Goal: Task Accomplishment & Management: Manage account settings

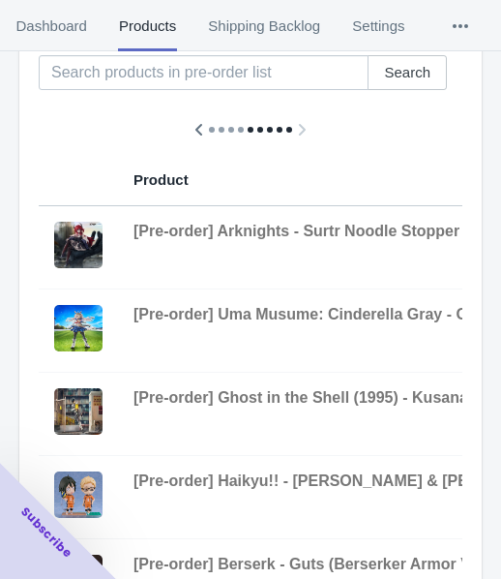
scroll to position [0, 1176]
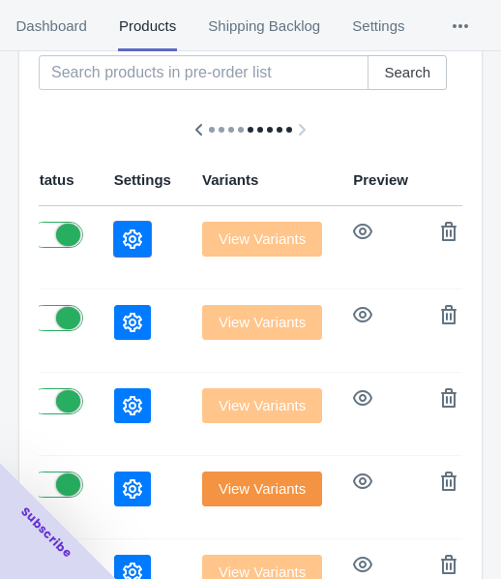
click at [114, 238] on button "button" at bounding box center [132, 239] width 37 height 35
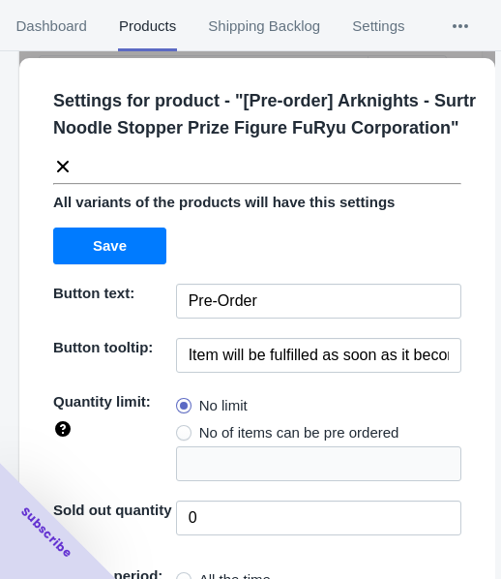
click at [62, 176] on icon at bounding box center [62, 166] width 19 height 19
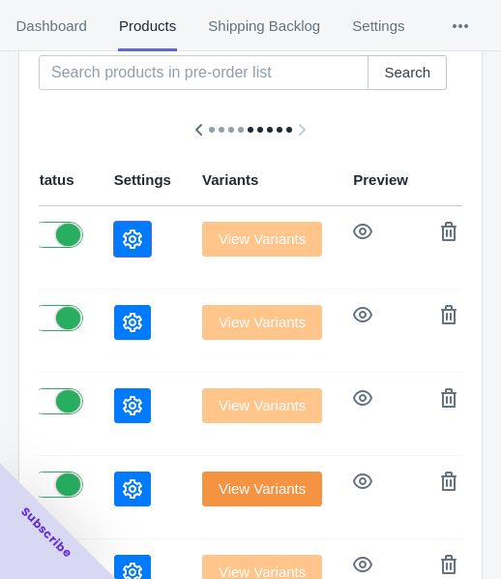
click at [114, 249] on button "button" at bounding box center [132, 239] width 37 height 35
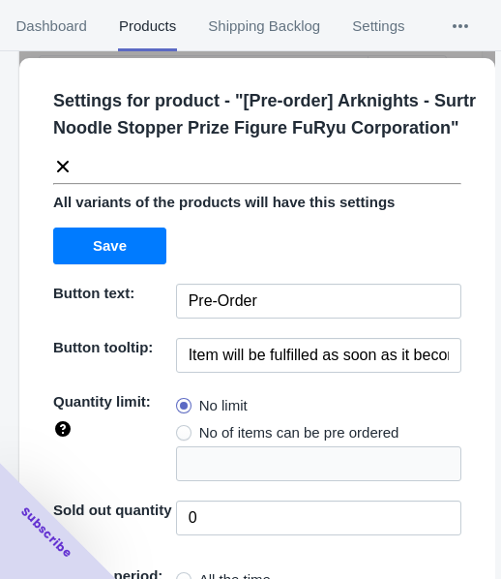
click at [55, 176] on icon at bounding box center [62, 166] width 19 height 19
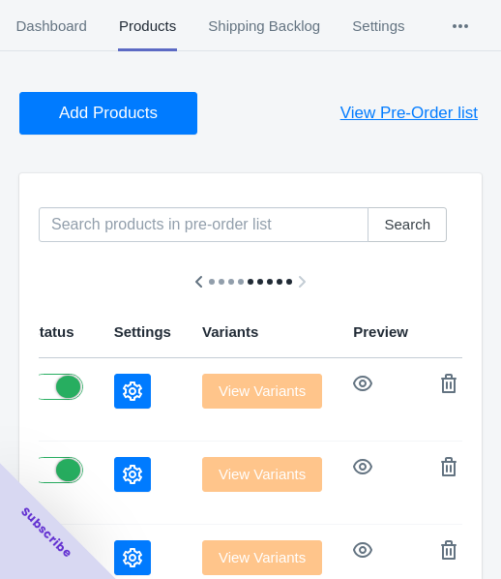
scroll to position [0, 0]
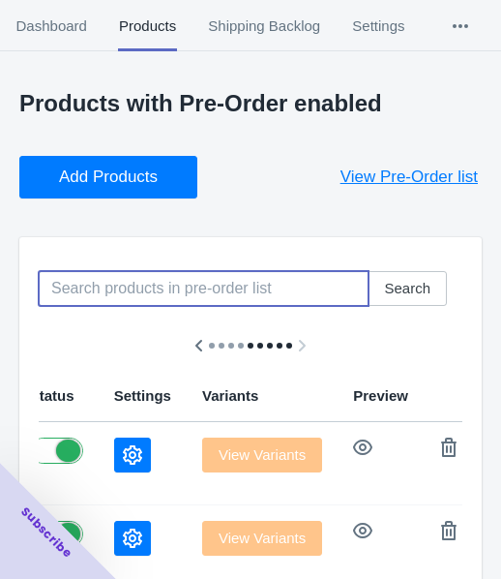
click at [142, 274] on input at bounding box center [204, 288] width 330 height 35
paste input "[Pre-order] Hatsune Miku - Hatsune Miku (Vintage Doll Ver.) Noodle Stopper Figu…"
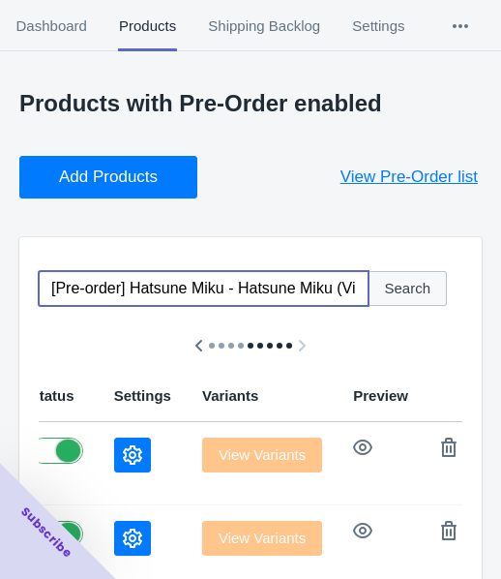
scroll to position [0, 393]
type input "[Pre-order] Hatsune Miku - Hatsune Miku (Vintage Doll Ver.) Noodle Stopper Figu…"
click at [395, 277] on button "Search" at bounding box center [407, 288] width 79 height 35
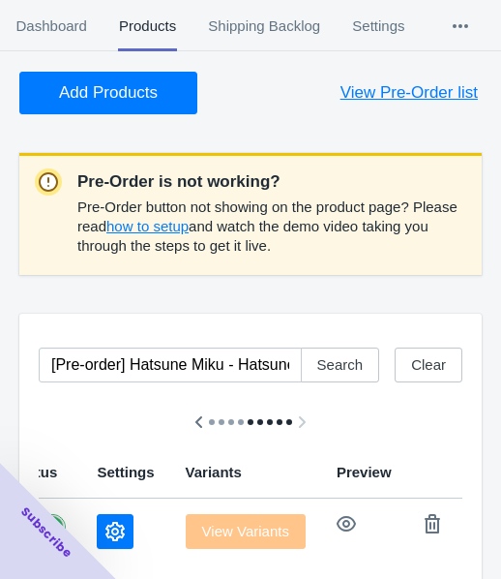
scroll to position [139, 0]
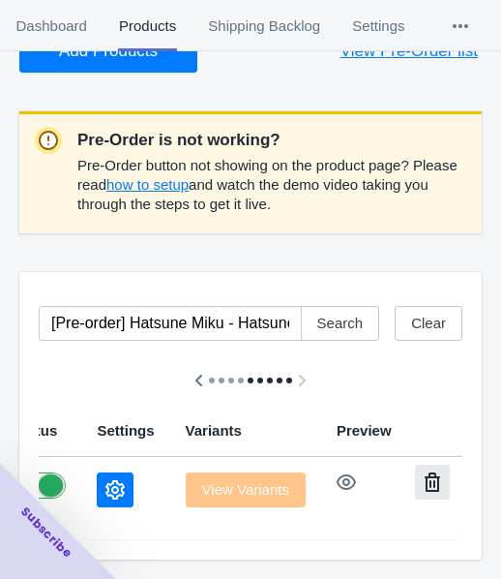
click at [423, 472] on icon "button" at bounding box center [432, 481] width 19 height 19
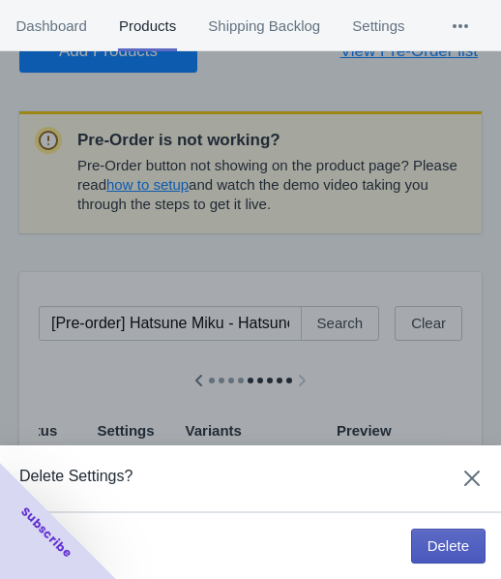
click at [440, 538] on span "Delete" at bounding box center [449, 545] width 42 height 15
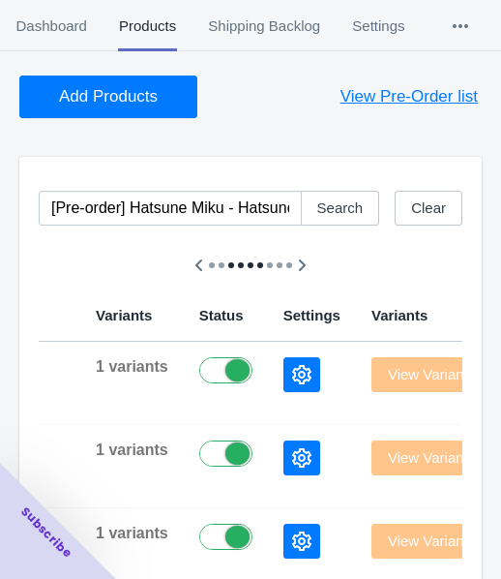
scroll to position [0, 0]
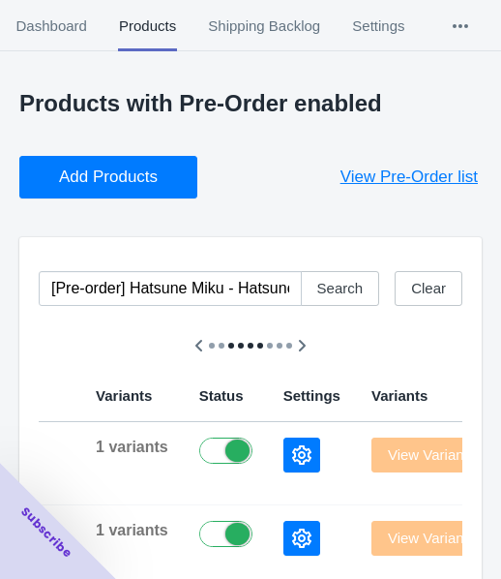
click at [149, 170] on span "Add Products" at bounding box center [108, 176] width 99 height 19
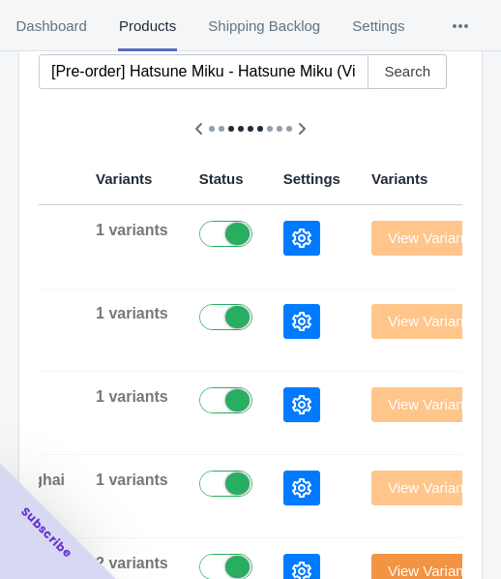
scroll to position [290, 0]
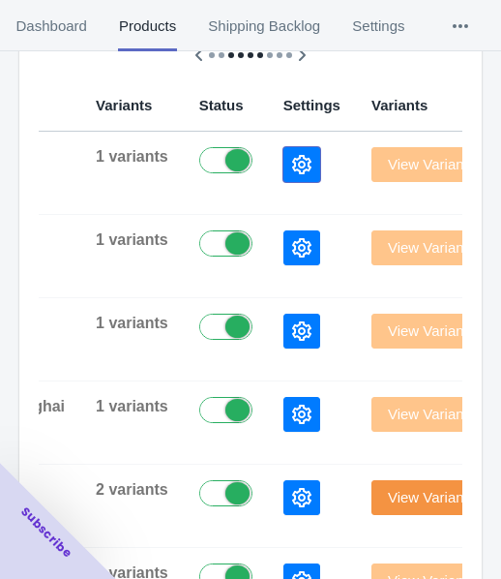
click at [284, 158] on button "button" at bounding box center [302, 164] width 37 height 35
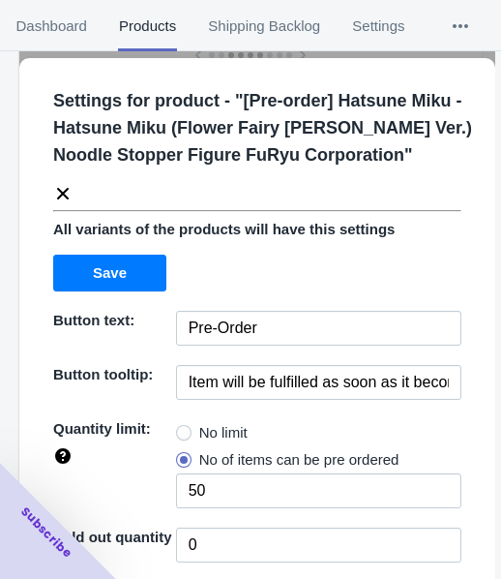
click at [235, 437] on span "No limit" at bounding box center [223, 432] width 48 height 19
click at [182, 429] on input "No limit" at bounding box center [181, 428] width 1 height 1
radio input "true"
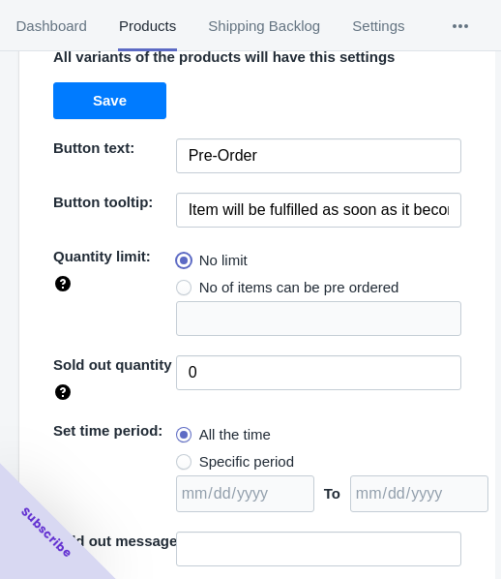
scroll to position [281, 0]
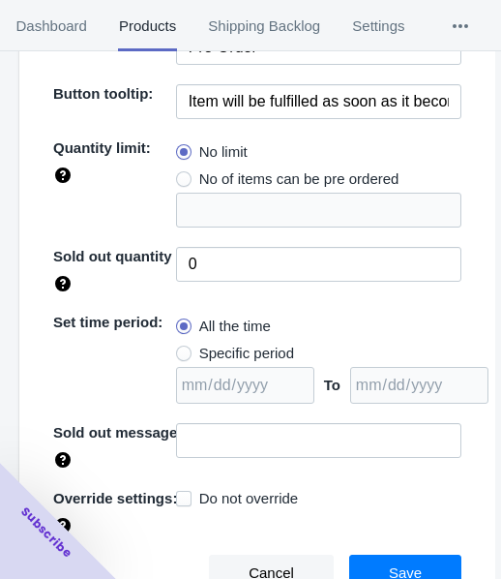
click at [237, 352] on span "Specific period" at bounding box center [246, 352] width 95 height 19
click at [182, 349] on input "Specific period" at bounding box center [181, 348] width 1 height 1
radio input "true"
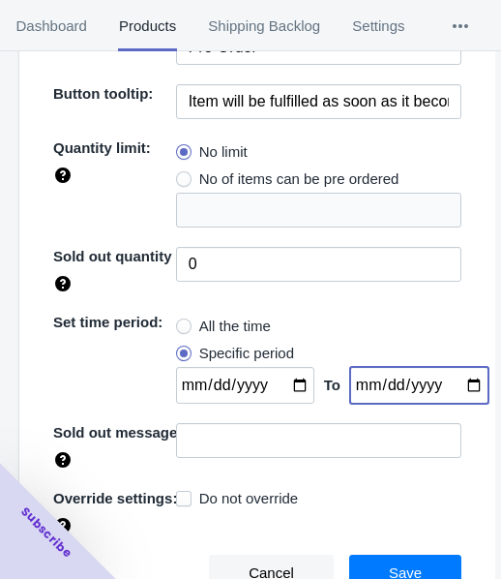
click at [456, 379] on input "date" at bounding box center [419, 385] width 138 height 37
type input "[DATE]"
click at [286, 385] on input "date" at bounding box center [245, 385] width 138 height 37
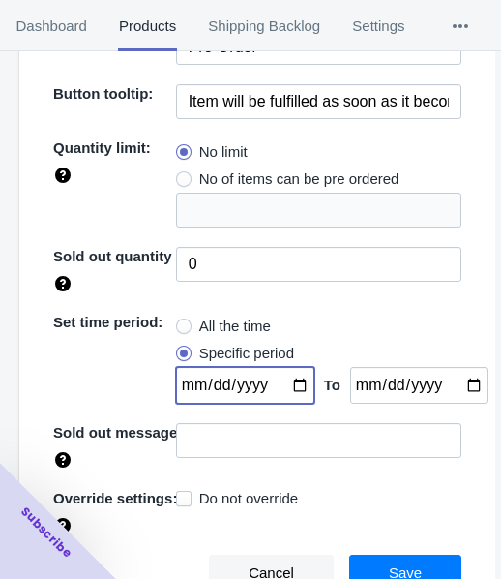
type input "[DATE]"
click at [410, 560] on button "Save" at bounding box center [405, 572] width 112 height 37
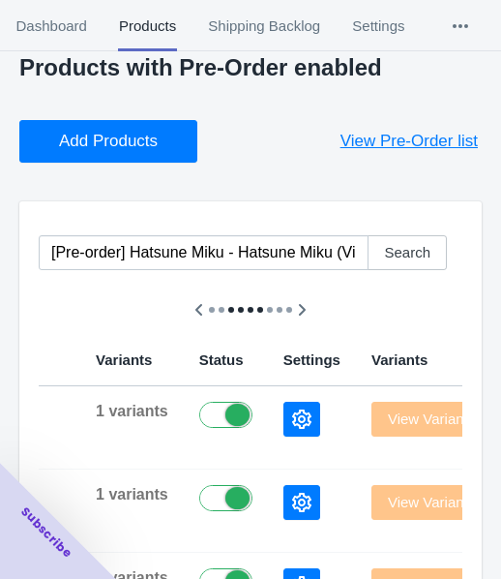
scroll to position [0, 0]
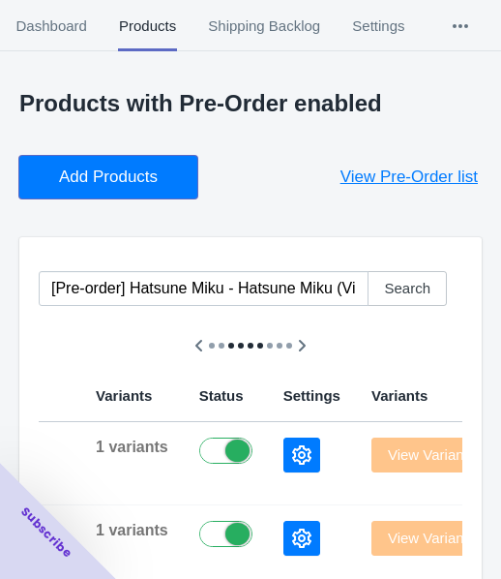
click at [145, 179] on span "Add Products" at bounding box center [108, 176] width 99 height 19
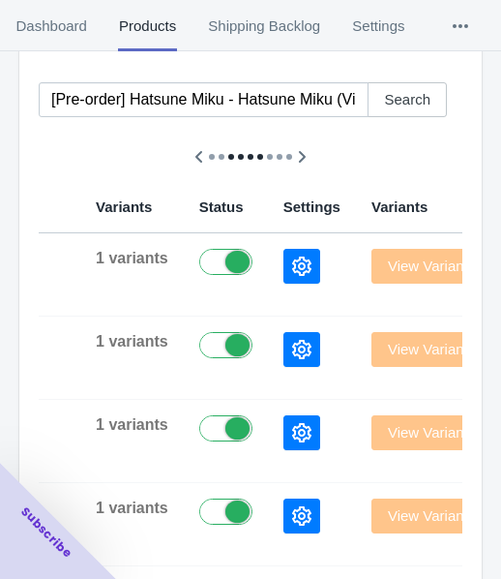
scroll to position [194, 0]
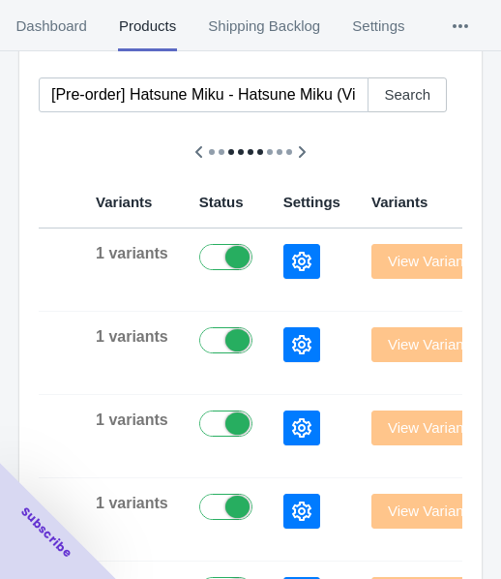
click at [284, 274] on button "button" at bounding box center [302, 261] width 37 height 35
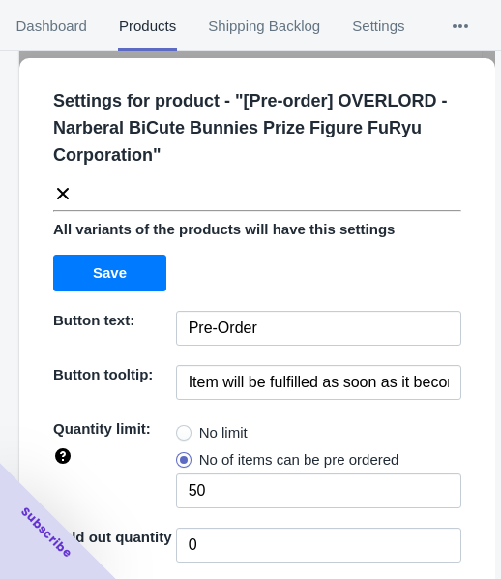
drag, startPoint x: 204, startPoint y: 430, endPoint x: 220, endPoint y: 389, distance: 43.5
click at [203, 431] on span "No limit" at bounding box center [223, 432] width 48 height 19
click at [182, 429] on input "No limit" at bounding box center [181, 428] width 1 height 1
radio input "true"
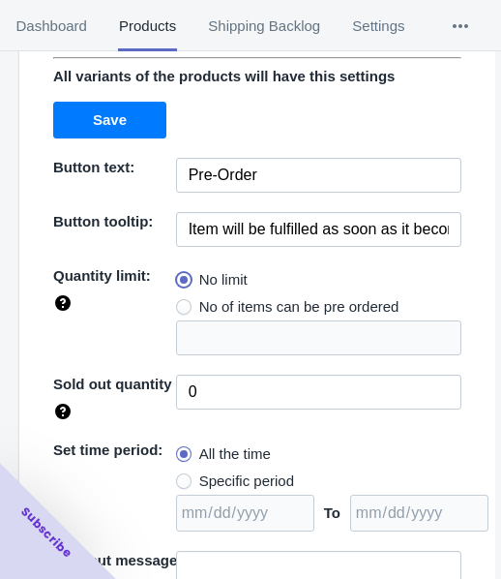
scroll to position [281, 0]
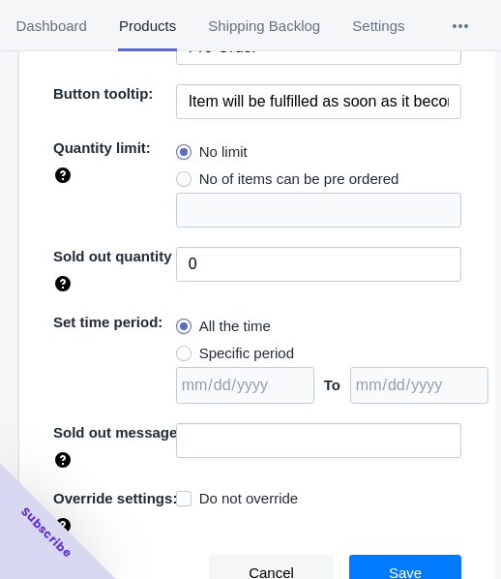
click at [252, 357] on span "Specific period" at bounding box center [246, 352] width 95 height 19
click at [182, 349] on input "Specific period" at bounding box center [181, 348] width 1 height 1
radio input "true"
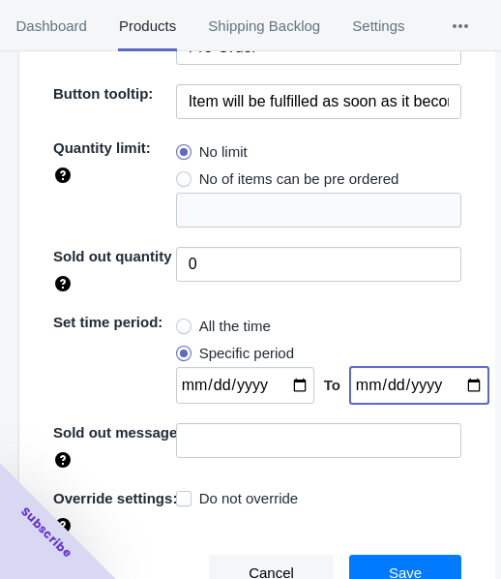
click at [457, 385] on input "date" at bounding box center [419, 385] width 138 height 37
type input "[DATE]"
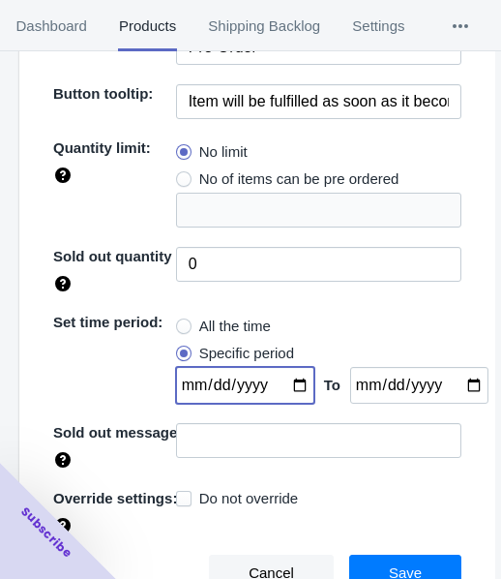
click at [284, 387] on input "date" at bounding box center [245, 385] width 138 height 37
type input "[DATE]"
click at [410, 557] on button "Save" at bounding box center [405, 572] width 112 height 37
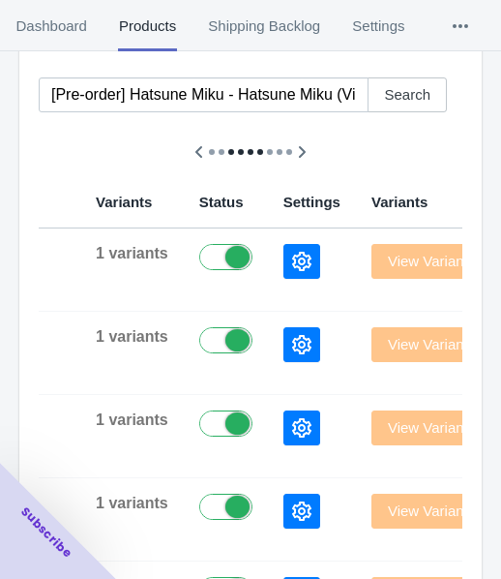
click at [284, 258] on button "button" at bounding box center [302, 261] width 37 height 35
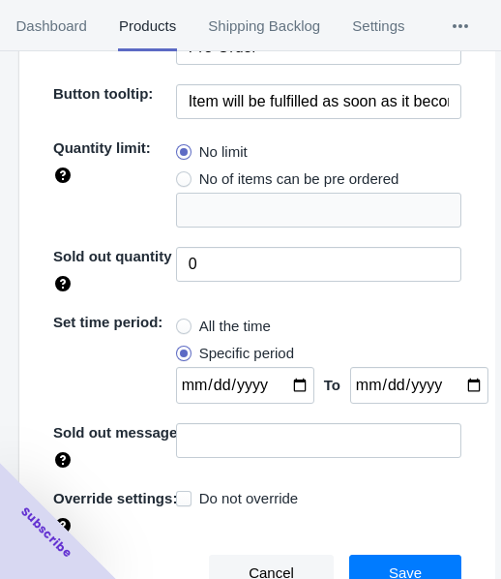
scroll to position [0, 0]
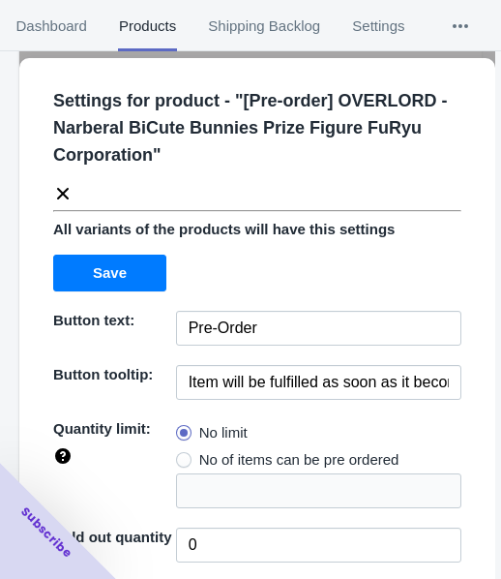
click at [58, 188] on icon at bounding box center [63, 194] width 12 height 12
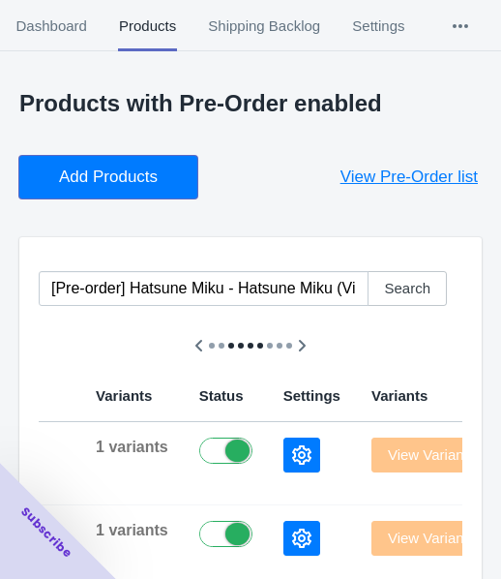
click at [101, 175] on span "Add Products" at bounding box center [108, 176] width 99 height 19
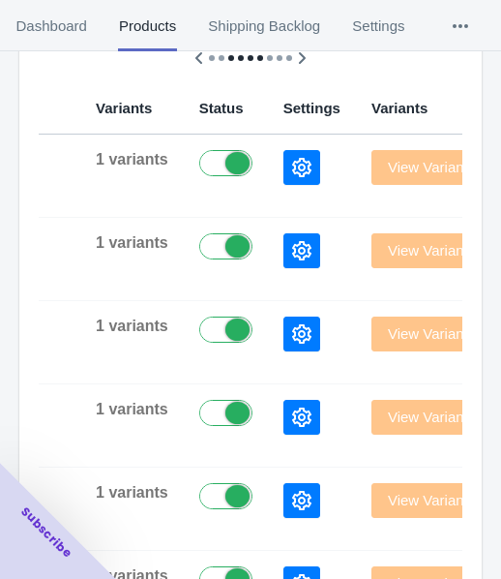
scroll to position [290, 0]
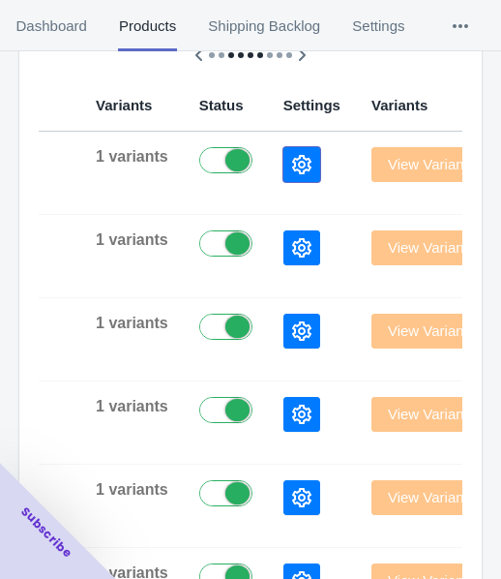
click at [284, 174] on button "button" at bounding box center [302, 164] width 37 height 35
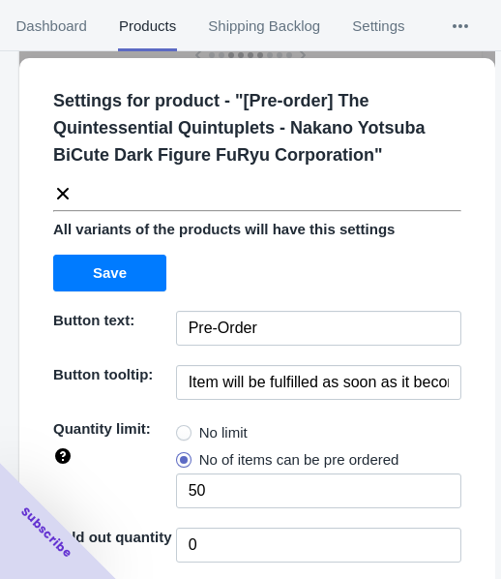
click at [201, 435] on span "No limit" at bounding box center [223, 432] width 48 height 19
click at [182, 429] on input "No limit" at bounding box center [181, 428] width 1 height 1
radio input "true"
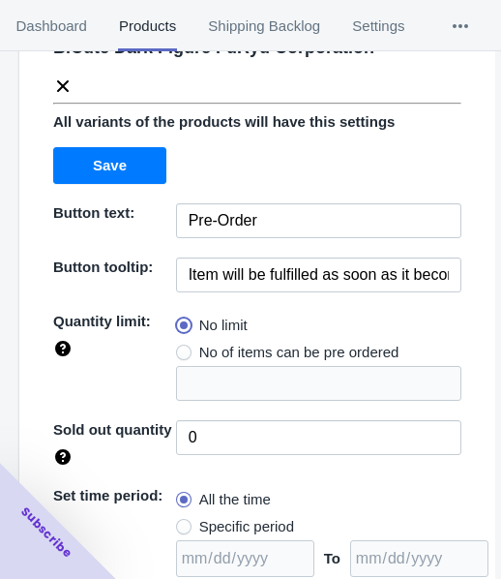
scroll to position [281, 0]
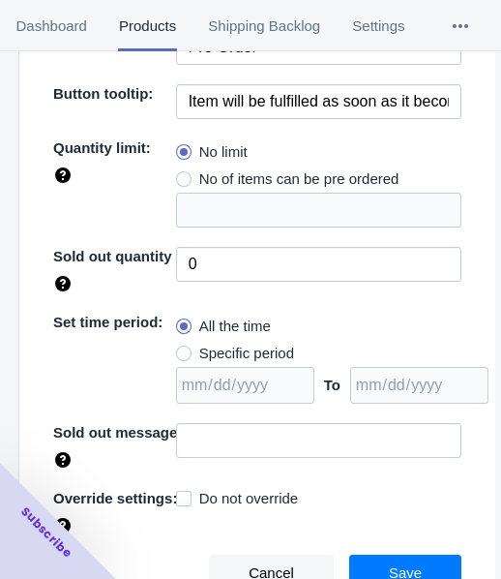
click at [220, 355] on span "Specific period" at bounding box center [246, 352] width 95 height 19
click at [182, 349] on input "Specific period" at bounding box center [181, 348] width 1 height 1
radio input "true"
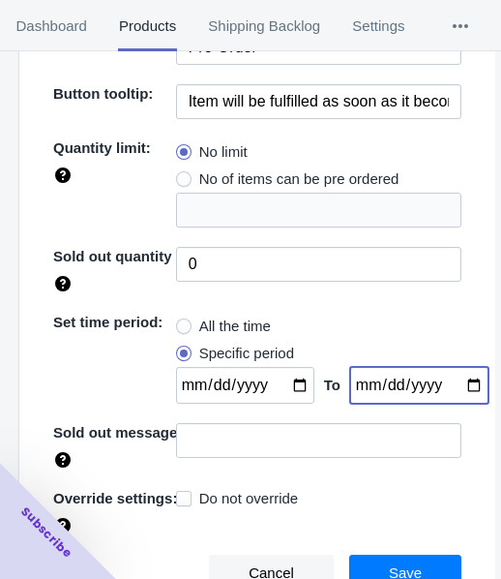
click at [453, 379] on input "date" at bounding box center [419, 385] width 138 height 37
type input "[DATE]"
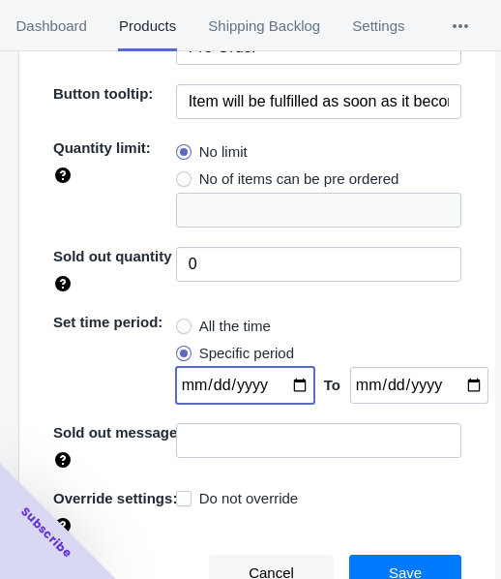
click at [287, 384] on input "date" at bounding box center [245, 385] width 138 height 37
type input "[DATE]"
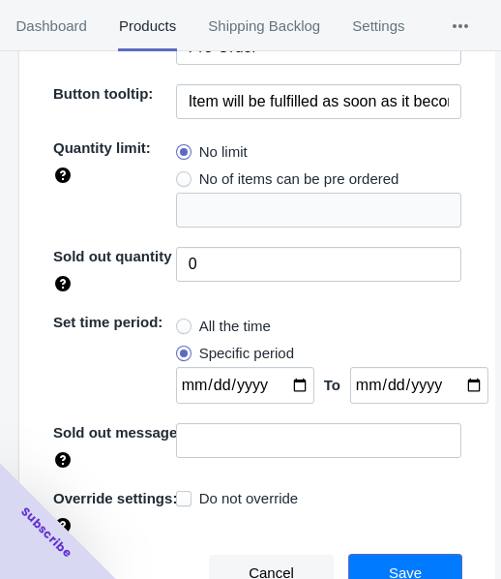
click at [396, 570] on span "Save" at bounding box center [405, 572] width 33 height 15
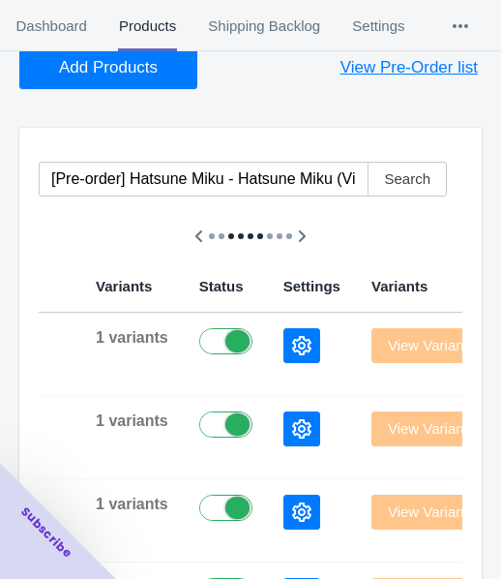
scroll to position [97, 0]
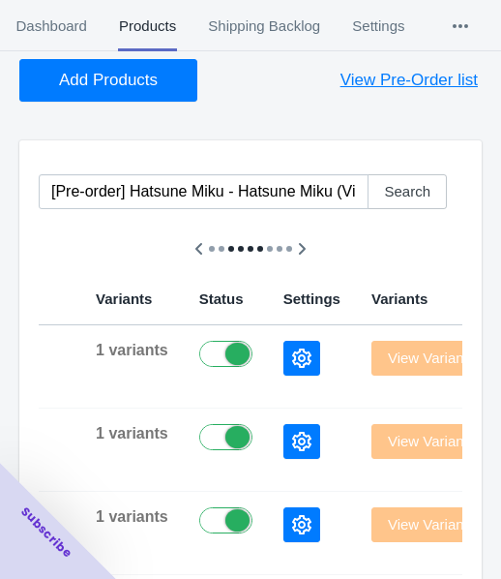
click at [101, 93] on button "Add Products" at bounding box center [108, 80] width 178 height 43
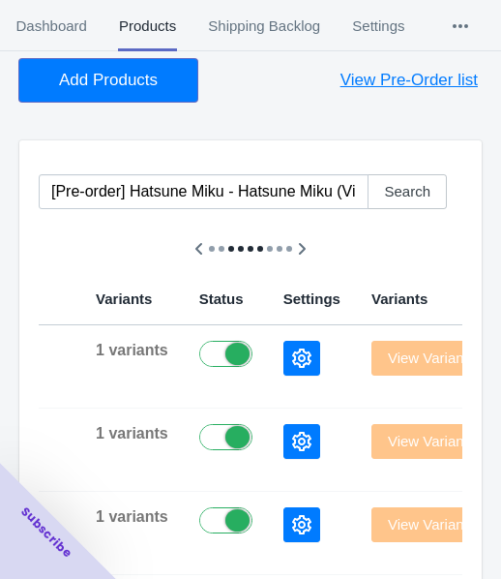
click at [159, 76] on button "Add Products" at bounding box center [108, 80] width 178 height 43
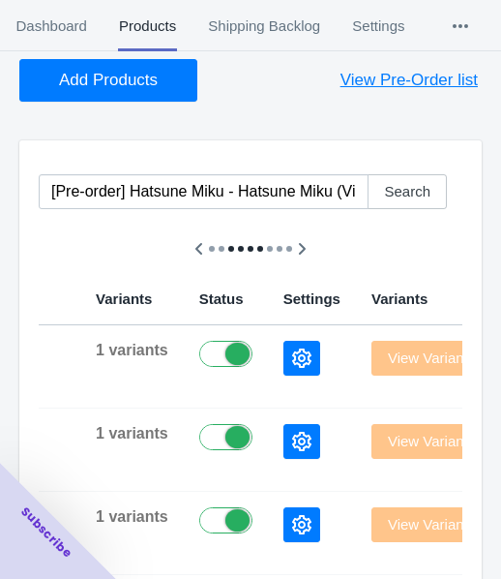
scroll to position [290, 0]
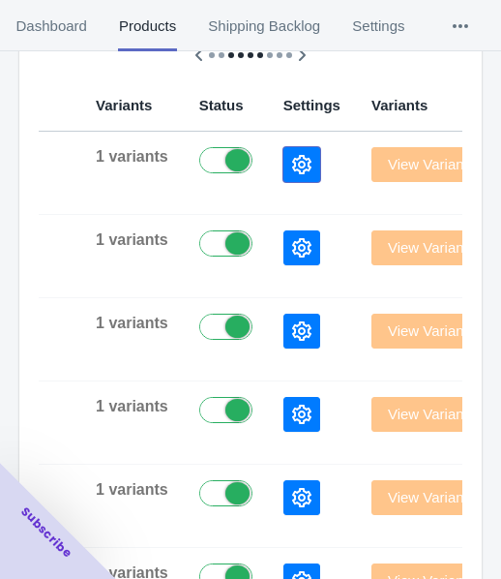
click at [292, 157] on icon "button" at bounding box center [301, 164] width 19 height 19
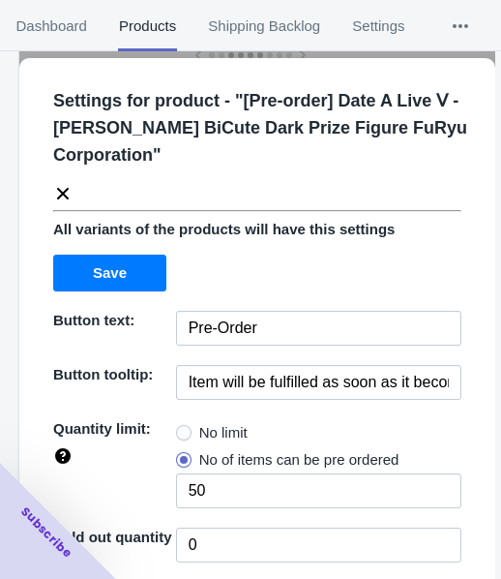
click at [213, 429] on span "No limit" at bounding box center [223, 432] width 48 height 19
click at [182, 429] on input "No limit" at bounding box center [181, 428] width 1 height 1
radio input "true"
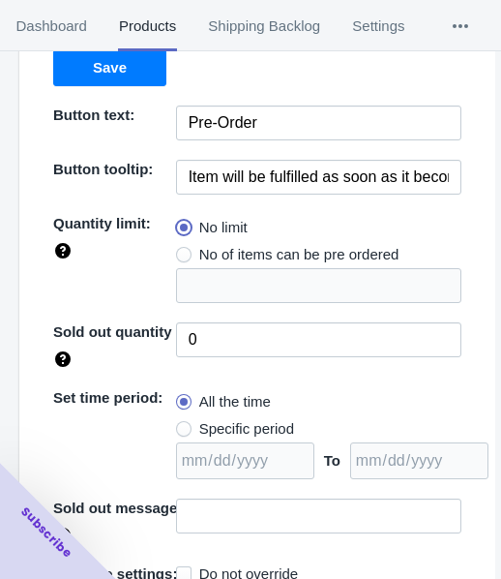
scroll to position [281, 0]
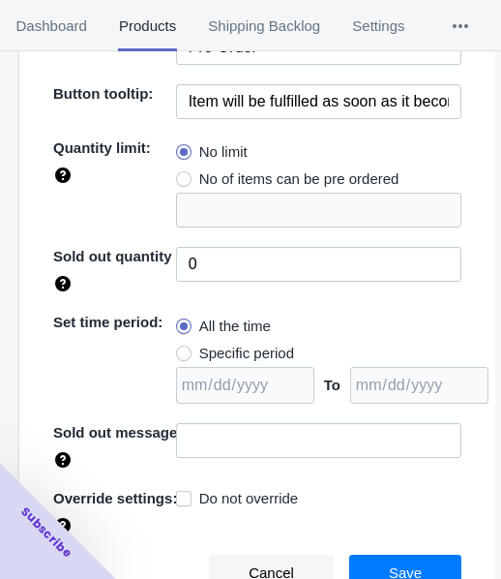
click at [245, 343] on span "Specific period" at bounding box center [246, 352] width 95 height 19
click at [182, 348] on input "Specific period" at bounding box center [181, 348] width 1 height 1
radio input "true"
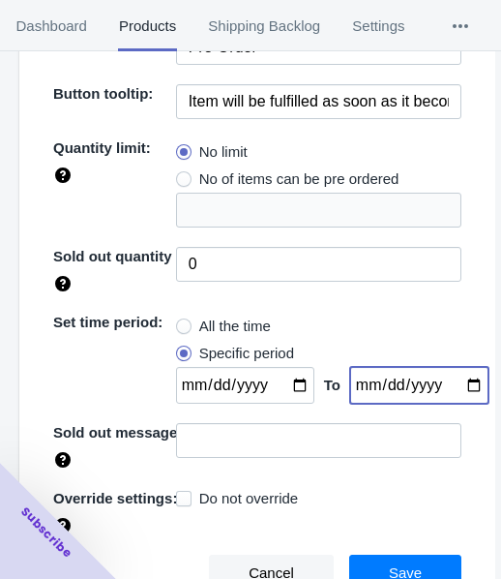
click at [448, 379] on input "date" at bounding box center [419, 385] width 138 height 37
type input "[DATE]"
click at [283, 378] on input "date" at bounding box center [245, 385] width 138 height 37
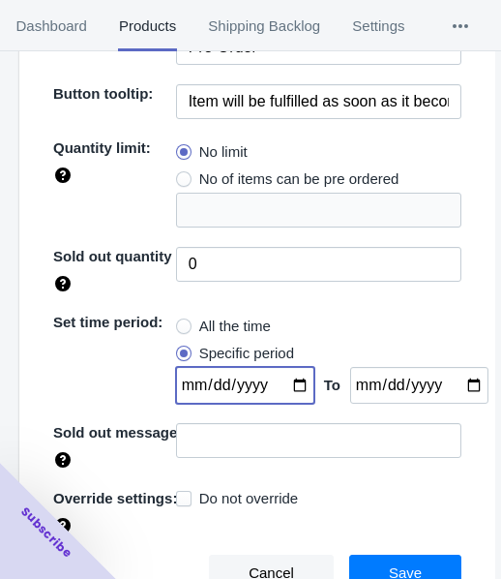
type input "[DATE]"
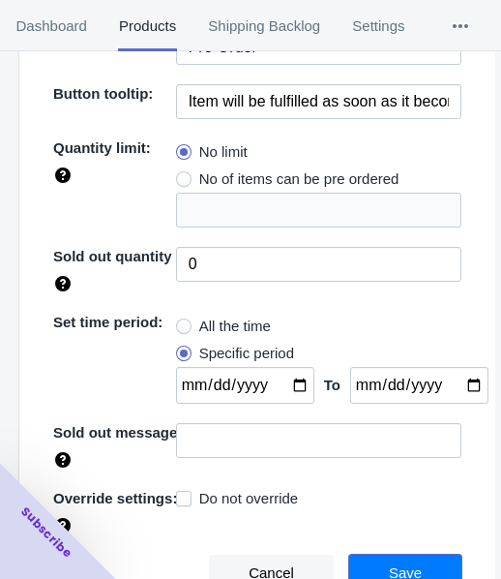
click at [375, 560] on button "Save" at bounding box center [405, 572] width 112 height 37
